Goal: Task Accomplishment & Management: Complete application form

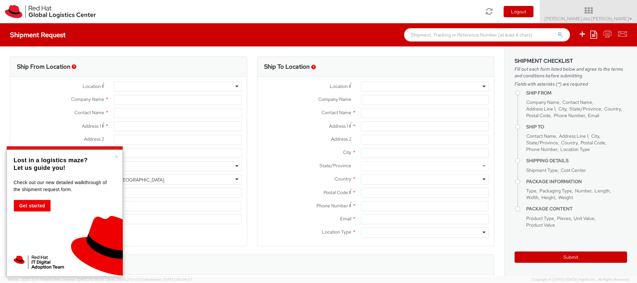
select select "106"
select select
type input "Red Hat Czech s.r.o."
type input "[PERSON_NAME] dos [PERSON_NAME]"
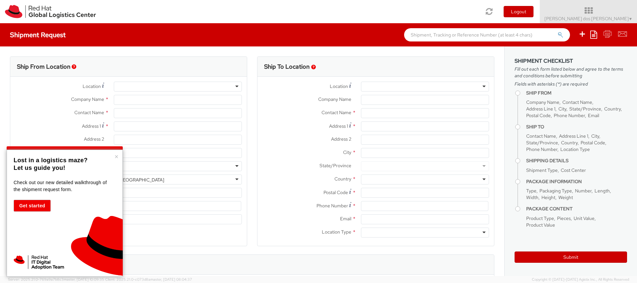
type input "Purkynova 647/111"
type input "[GEOGRAPHIC_DATA]"
type input "621 00"
type input "420532294449"
type input "[EMAIL_ADDRESS][DOMAIN_NAME]"
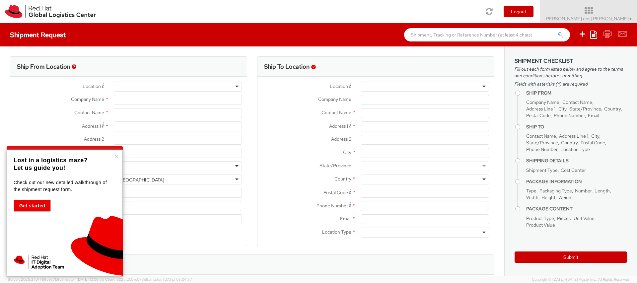
select select "CM"
select select "KGS"
